Goal: Register for event/course

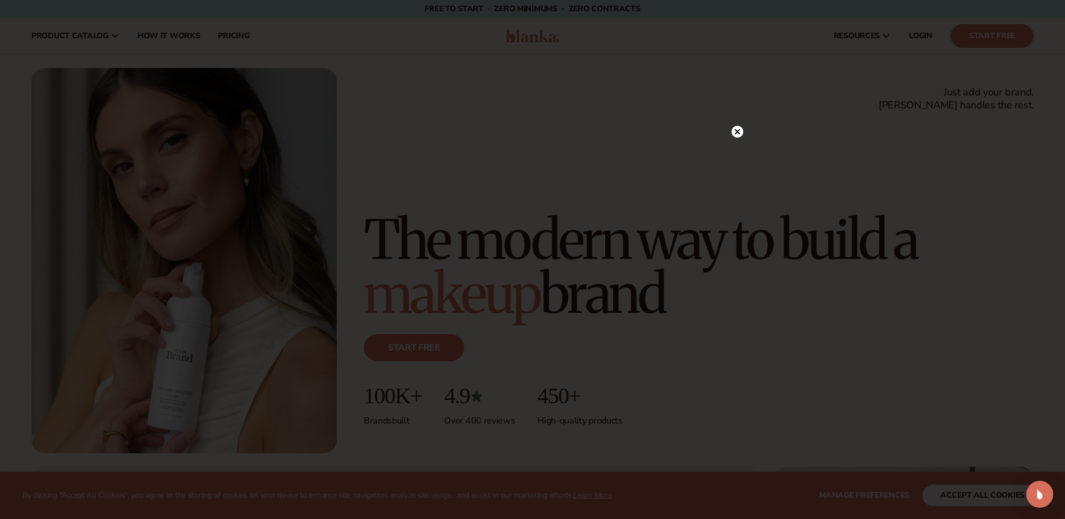
click at [728, 130] on div at bounding box center [532, 259] width 1065 height 519
click at [735, 130] on icon at bounding box center [738, 132] width 12 height 12
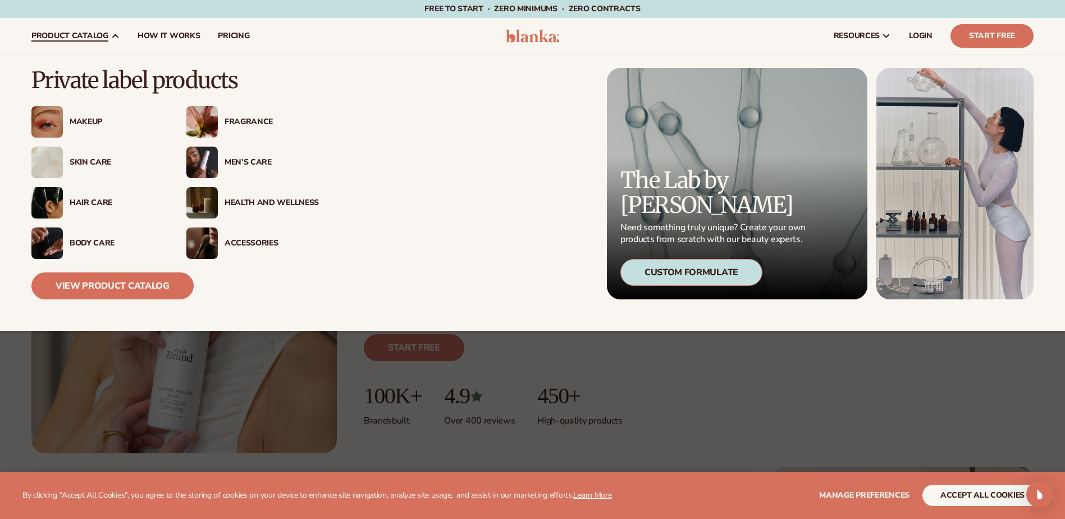
click at [259, 159] on div "Men’s Care" at bounding box center [272, 163] width 94 height 10
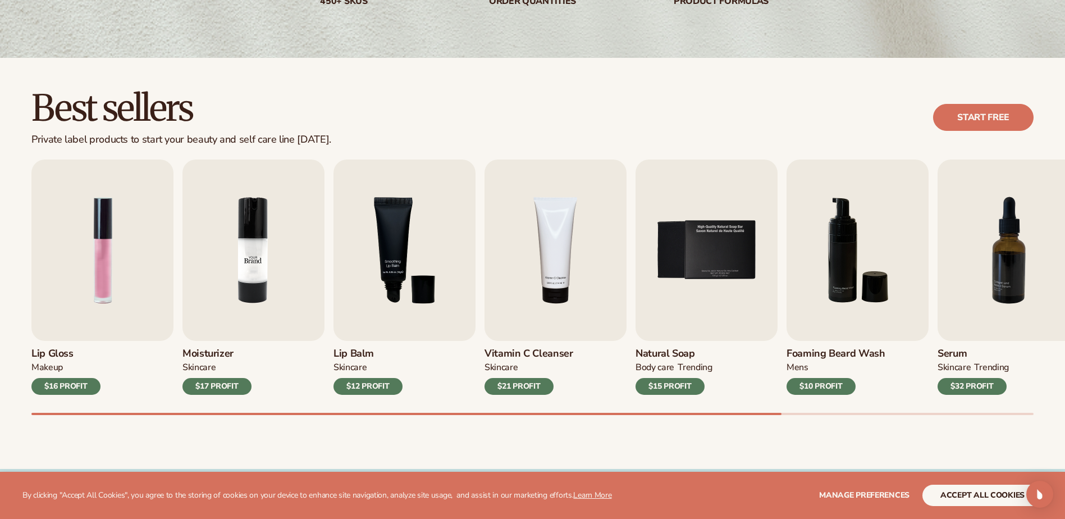
scroll to position [281, 0]
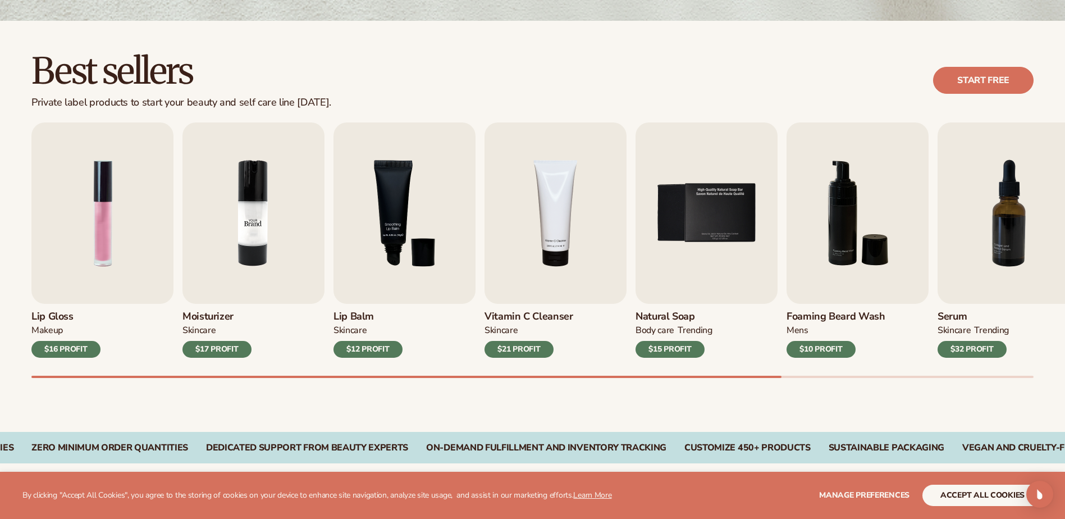
click at [258, 226] on img "2 / 9" at bounding box center [254, 212] width 142 height 181
click at [833, 348] on div "$10 PROFIT" at bounding box center [821, 349] width 69 height 17
click at [834, 245] on img "6 / 9" at bounding box center [858, 212] width 142 height 181
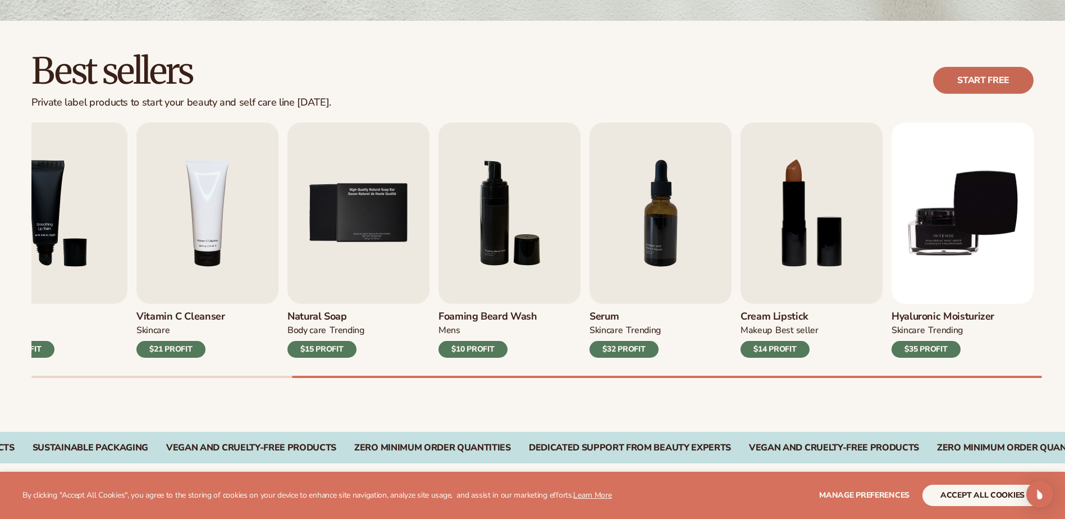
click at [1005, 76] on link "Start free" at bounding box center [983, 80] width 101 height 27
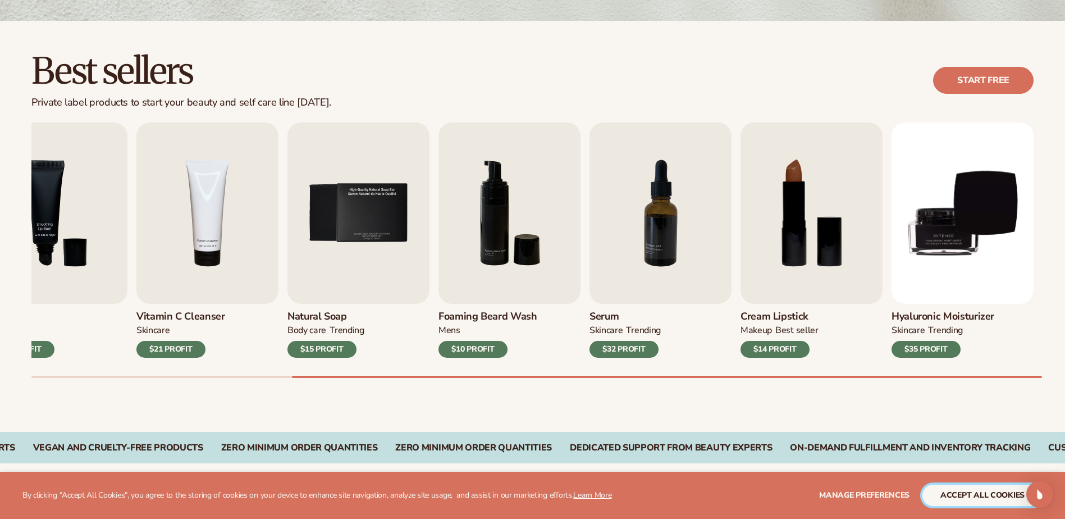
click at [1004, 494] on button "accept all cookies" at bounding box center [983, 495] width 120 height 21
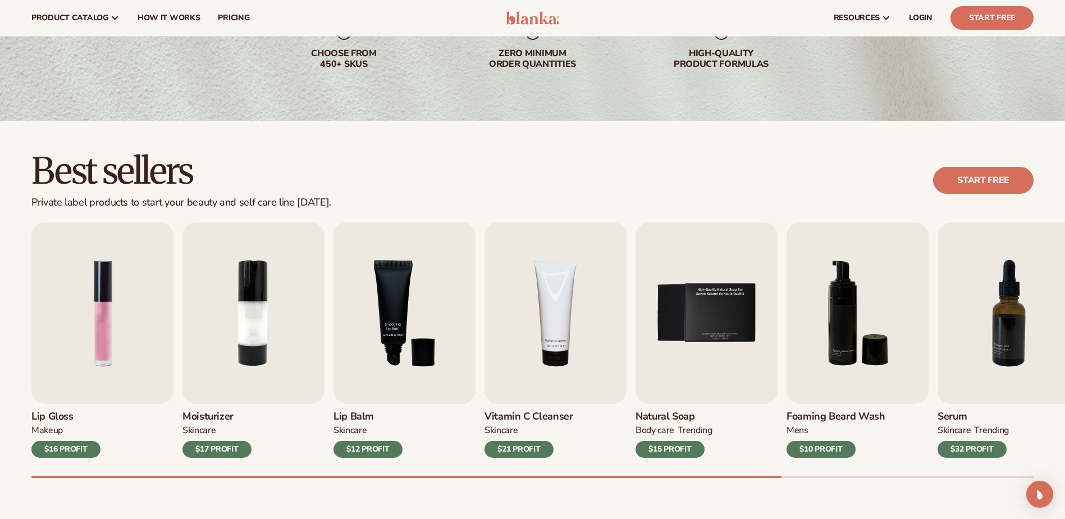
scroll to position [0, 0]
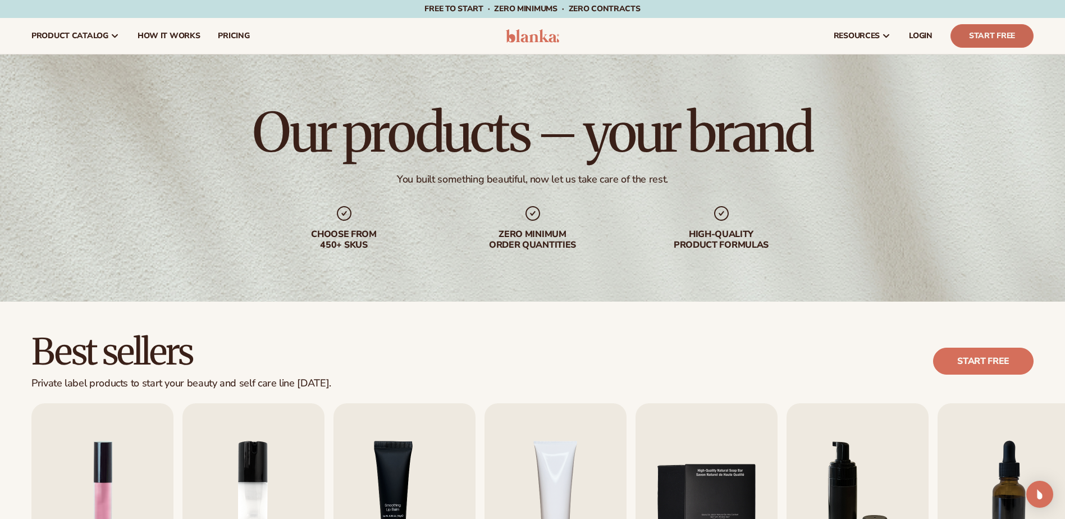
click at [985, 42] on link "Start Free" at bounding box center [992, 36] width 83 height 24
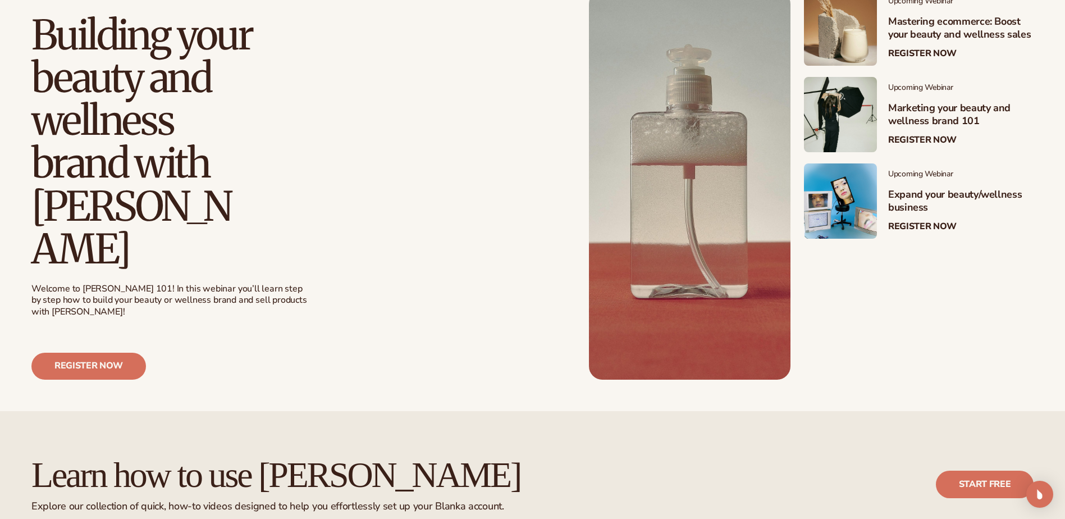
scroll to position [393, 0]
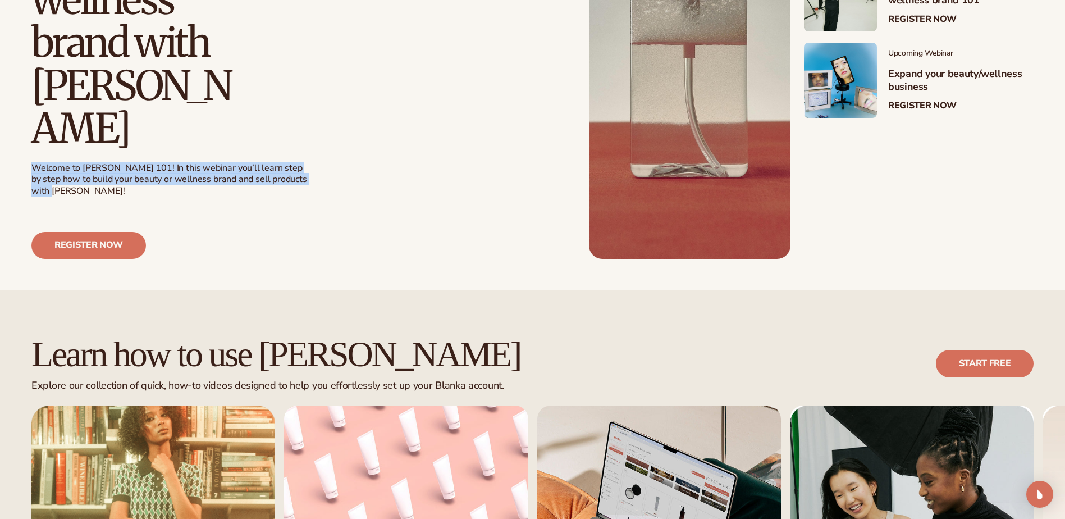
drag, startPoint x: 7, startPoint y: 109, endPoint x: 414, endPoint y: 140, distance: 408.9
click at [414, 140] on div "Upcoming Webinar Join an upcoming session Building your beauty and wellness bra…" at bounding box center [532, 65] width 1065 height 390
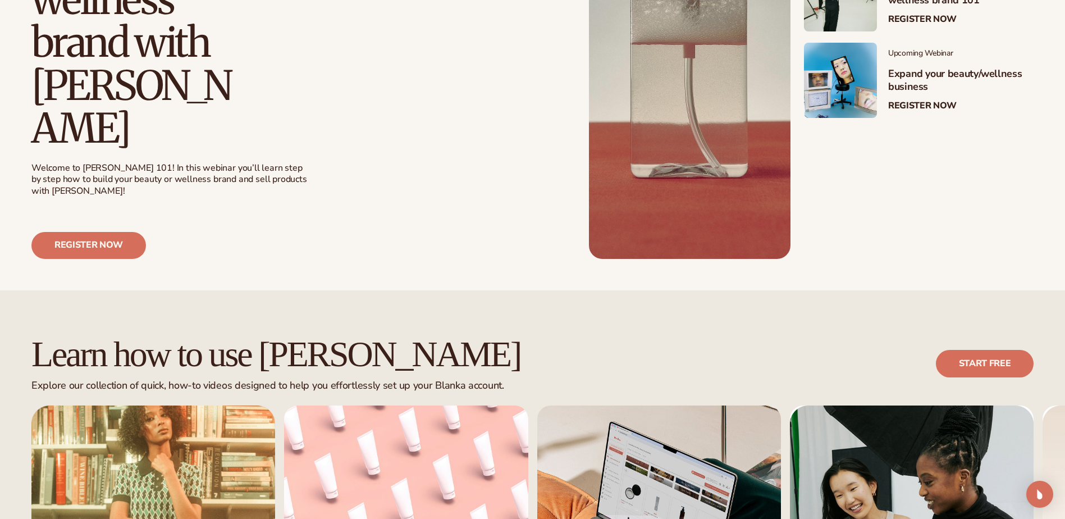
drag, startPoint x: 414, startPoint y: 140, endPoint x: 326, endPoint y: 148, distance: 89.1
click at [326, 148] on div "Upcoming Webinar Join an upcoming session Building your beauty and wellness bra…" at bounding box center [304, 65] width 546 height 390
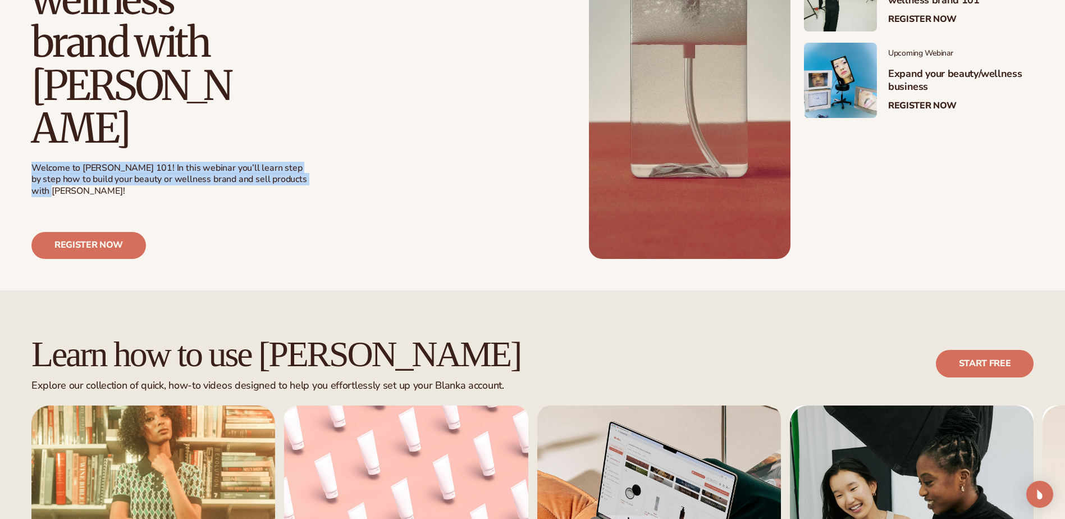
drag, startPoint x: 302, startPoint y: 137, endPoint x: -11, endPoint y: 117, distance: 314.0
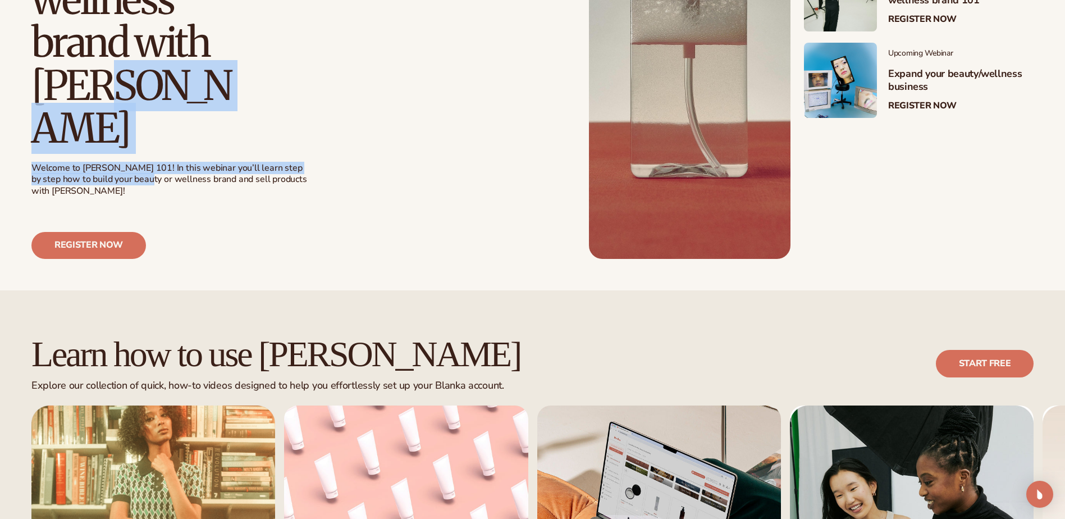
drag, startPoint x: -11, startPoint y: 117, endPoint x: 129, endPoint y: 131, distance: 141.1
click at [129, 131] on div "Upcoming Webinar Join an upcoming session Building your beauty and wellness bra…" at bounding box center [304, 65] width 546 height 390
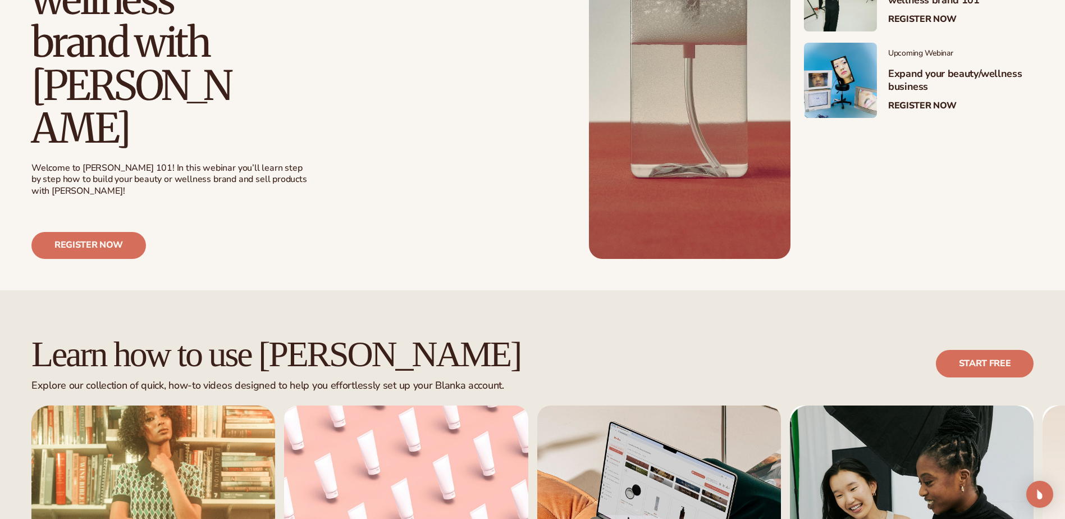
drag, startPoint x: 129, startPoint y: 131, endPoint x: 311, endPoint y: 137, distance: 181.5
click at [311, 137] on div "Upcoming Webinar Join an upcoming session Building your beauty and wellness bra…" at bounding box center [304, 65] width 546 height 390
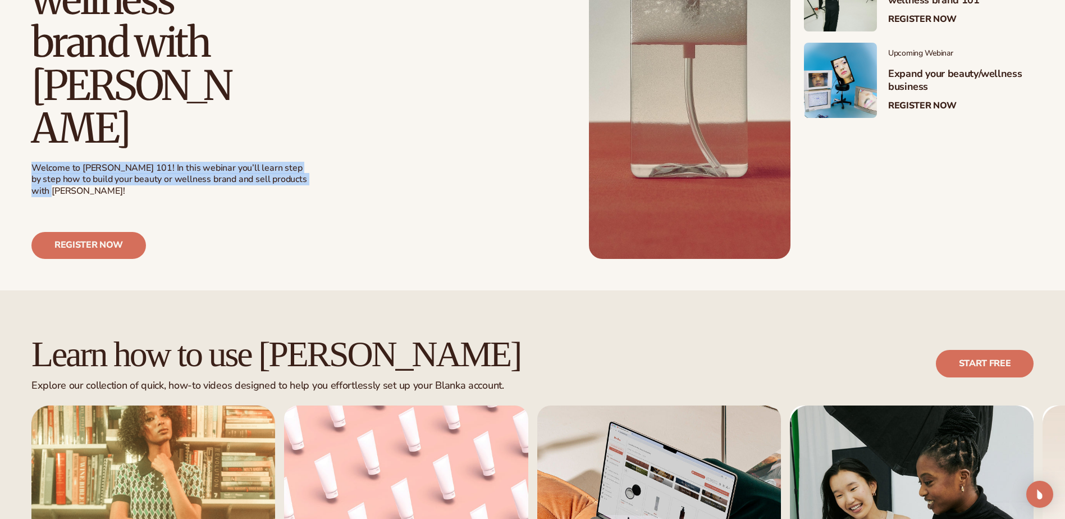
drag, startPoint x: 324, startPoint y: 140, endPoint x: 27, endPoint y: 122, distance: 297.7
click at [27, 122] on div "Upcoming Webinar Join an upcoming session Building your beauty and wellness bra…" at bounding box center [532, 65] width 1065 height 390
drag, startPoint x: 27, startPoint y: 122, endPoint x: 293, endPoint y: 125, distance: 266.2
click at [293, 162] on div "Welcome to Blanka 101! In this webinar you’ll learn step by step how to build y…" at bounding box center [169, 179] width 277 height 35
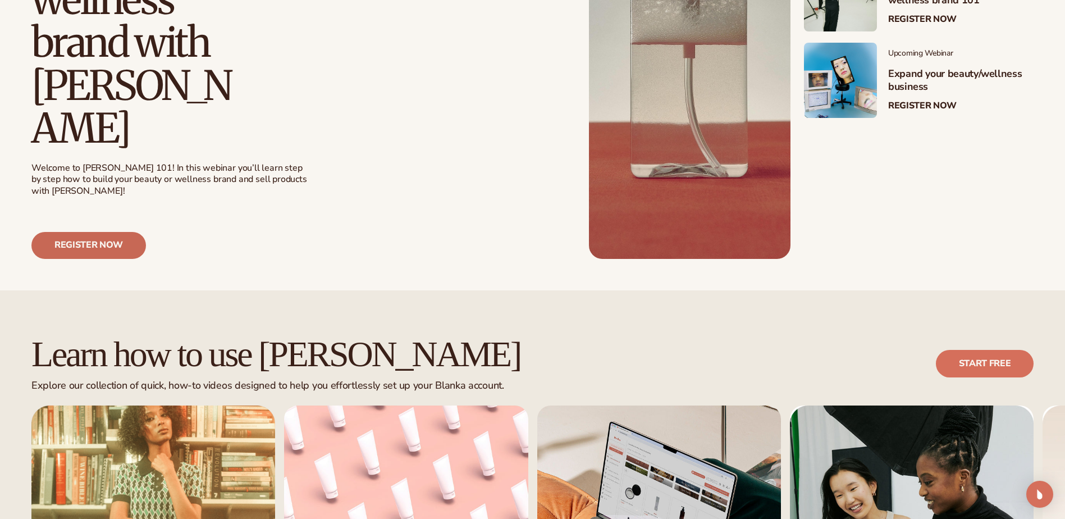
click at [117, 232] on link "Register now" at bounding box center [88, 245] width 115 height 27
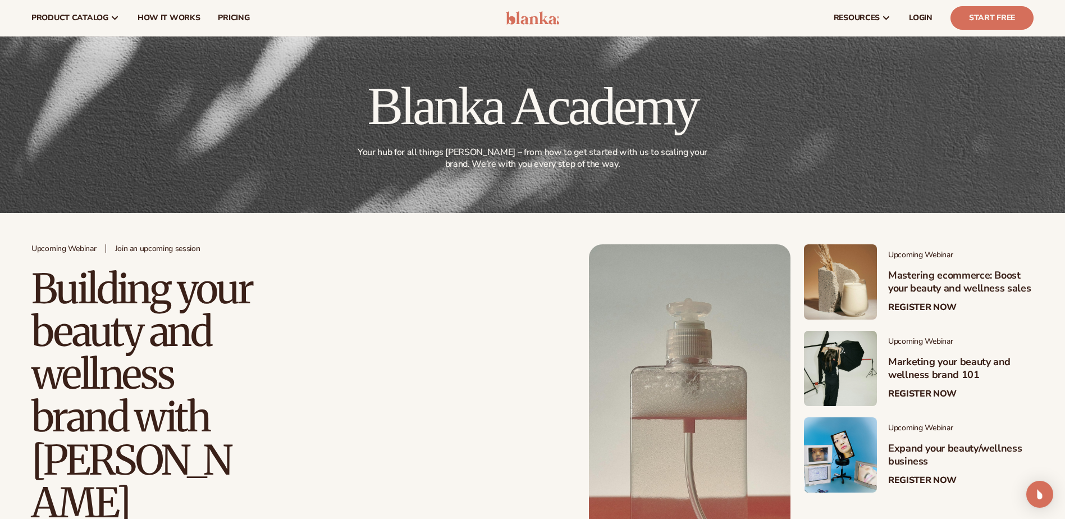
scroll to position [0, 0]
